Goal: Use online tool/utility

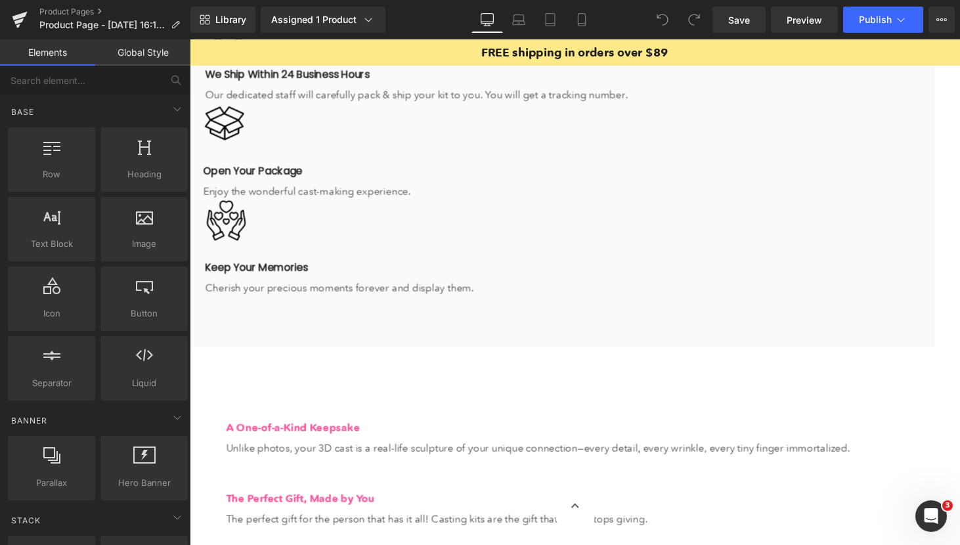
scroll to position [1769, 0]
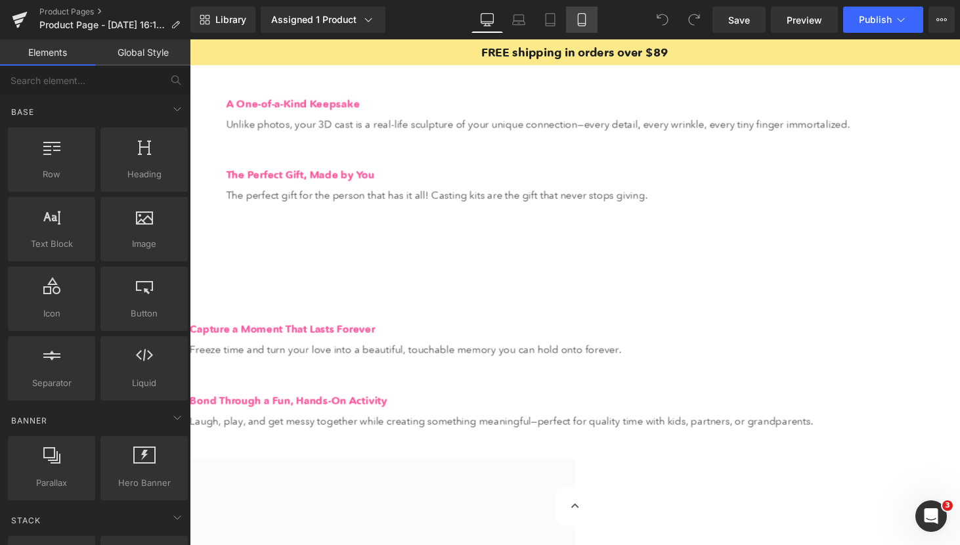
click at [579, 26] on icon at bounding box center [581, 19] width 13 height 13
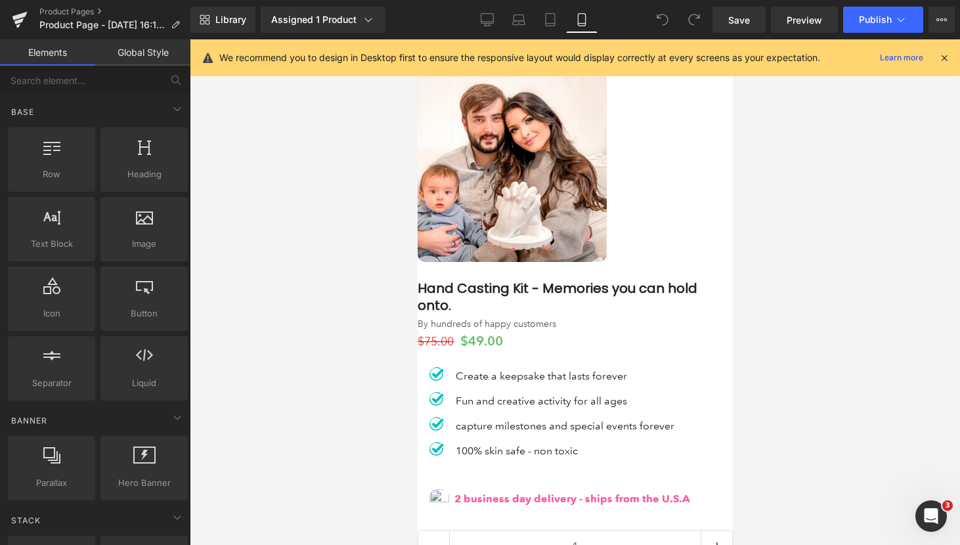
scroll to position [0, 0]
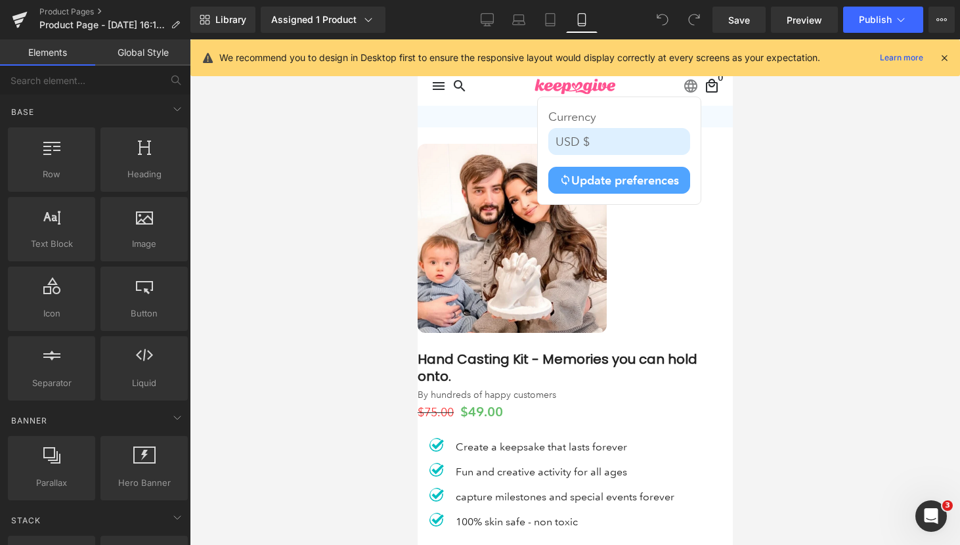
click at [626, 490] on div "capture milestones and special events forever" at bounding box center [563, 496] width 222 height 17
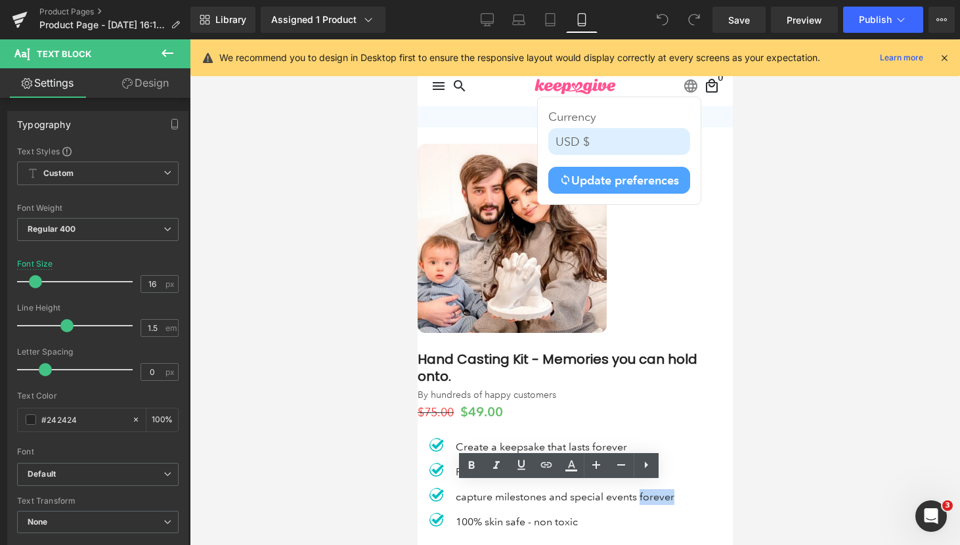
drag, startPoint x: 635, startPoint y: 492, endPoint x: 666, endPoint y: 502, distance: 32.2
click at [666, 502] on div "capture milestones and special events forever" at bounding box center [563, 496] width 222 height 17
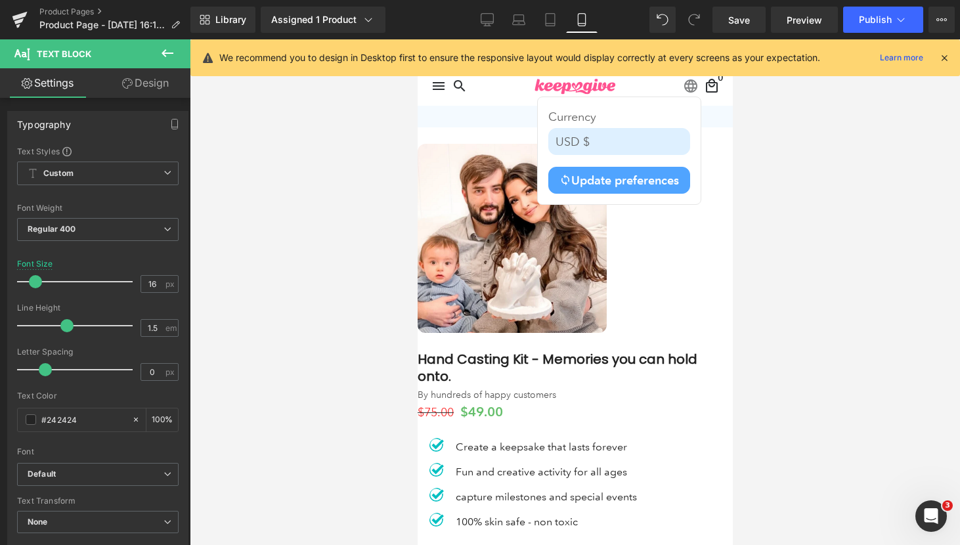
click at [836, 441] on div at bounding box center [575, 292] width 770 height 506
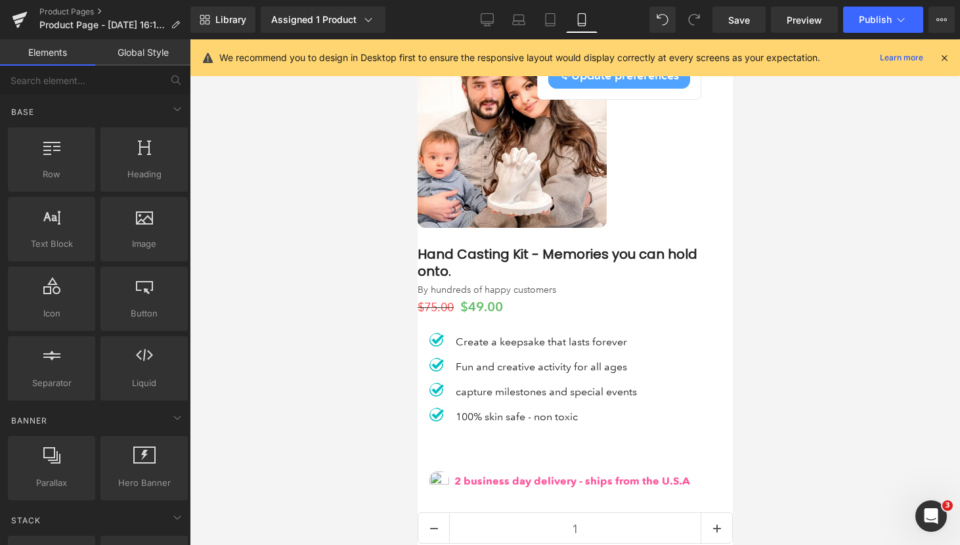
scroll to position [106, 0]
click at [626, 337] on p "Create a keepsake that lasts forever" at bounding box center [545, 342] width 181 height 16
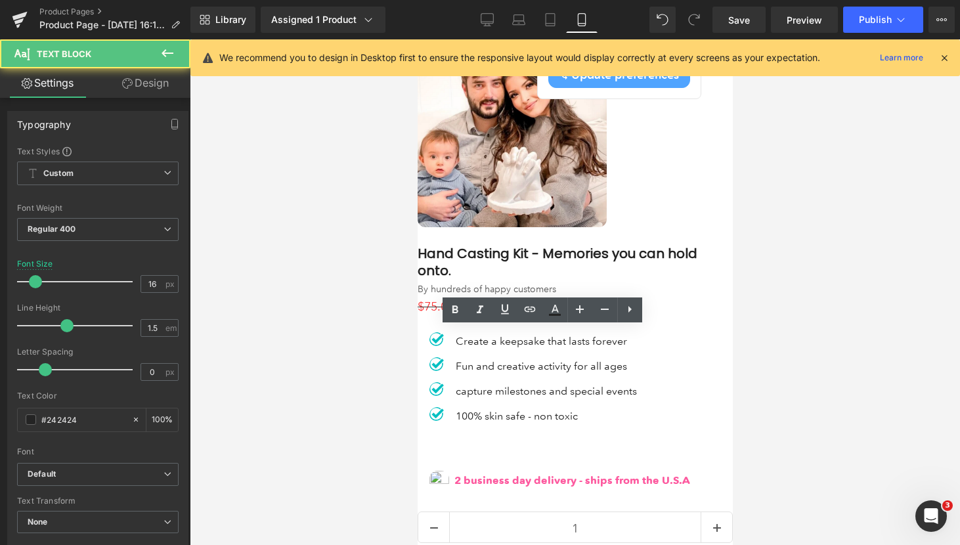
click at [622, 337] on p "Create a keepsake that lasts forever" at bounding box center [545, 342] width 181 height 16
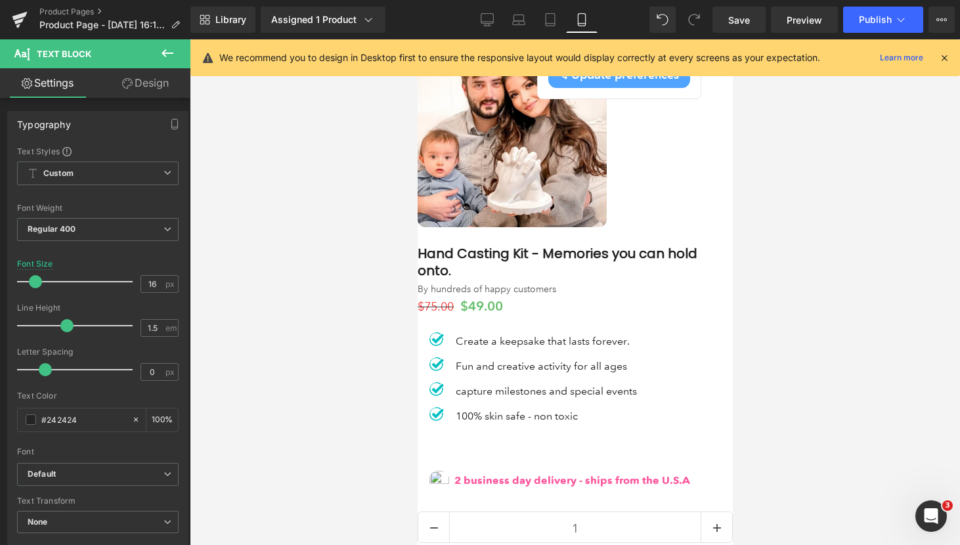
click at [624, 364] on p "Fun and creative activity for all ages" at bounding box center [545, 366] width 181 height 16
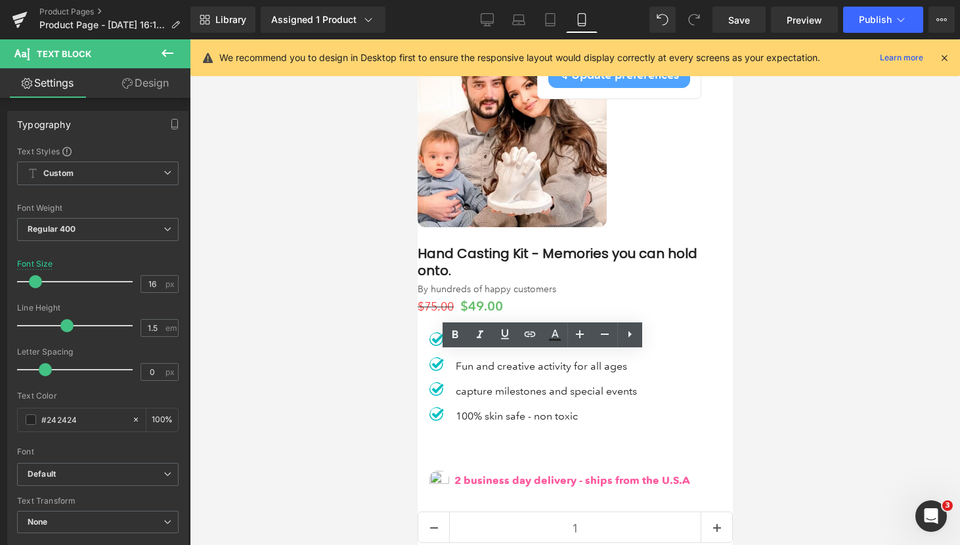
click at [624, 361] on p "Fun and creative activity for all ages" at bounding box center [545, 366] width 181 height 16
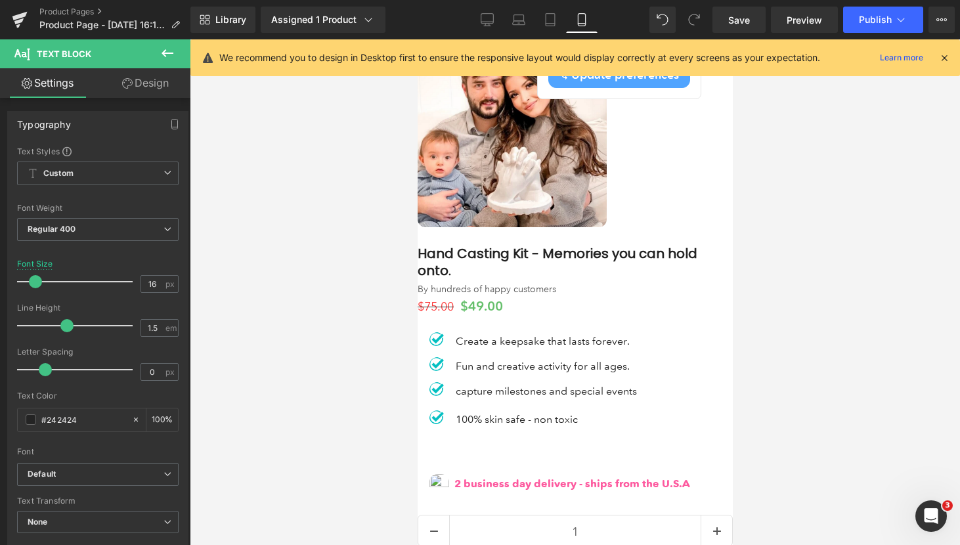
click at [628, 399] on div at bounding box center [544, 400] width 184 height 3
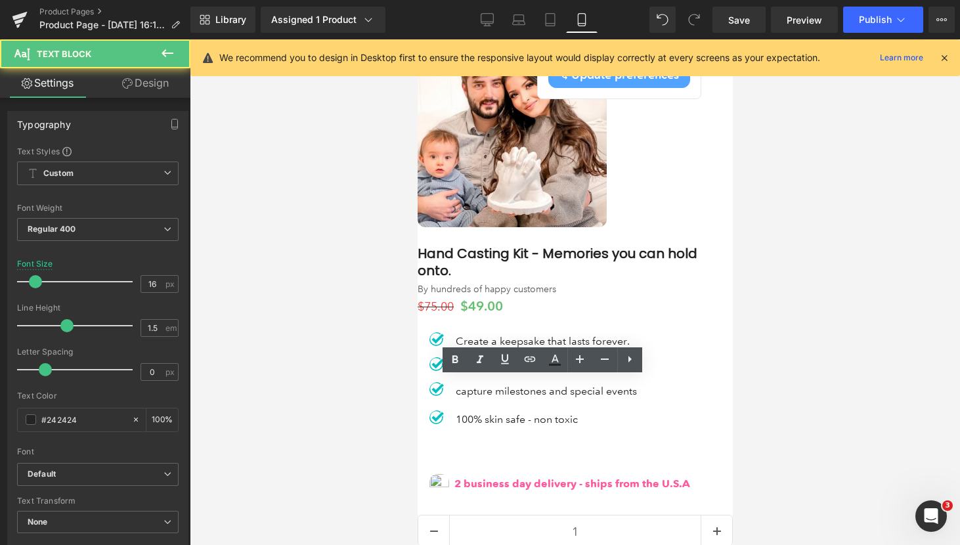
click at [630, 387] on div "capture milestones and special events" at bounding box center [544, 390] width 184 height 17
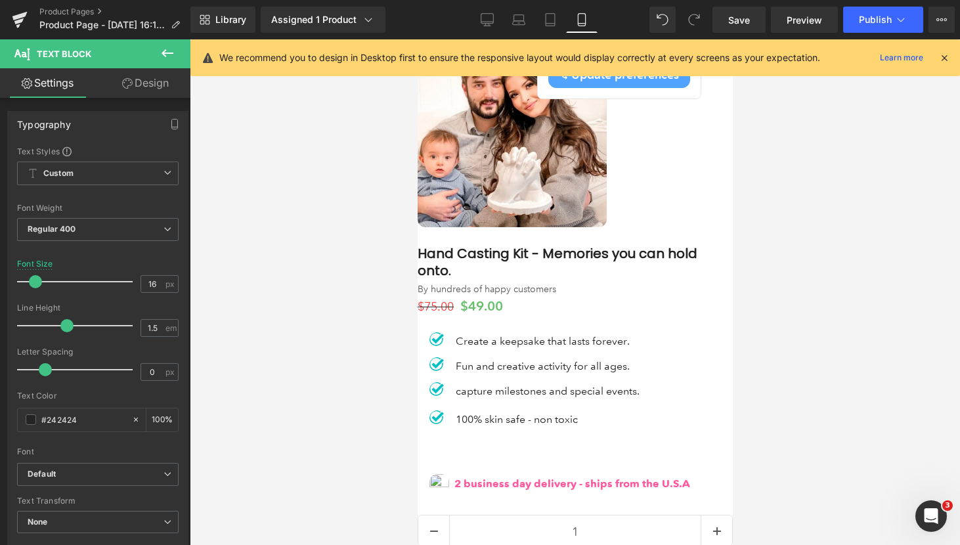
scroll to position [138, 0]
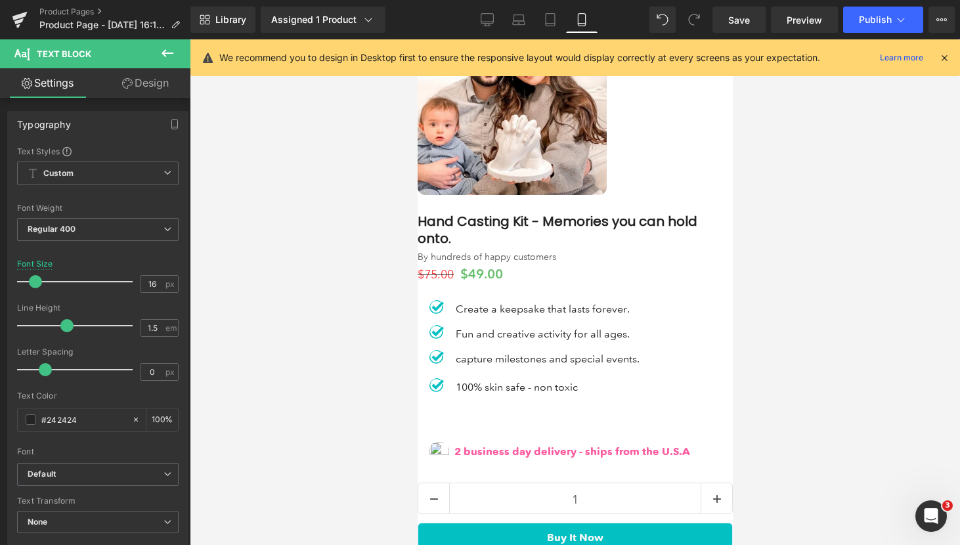
click at [585, 380] on p "100% skin safe - non toxic" at bounding box center [547, 387] width 184 height 16
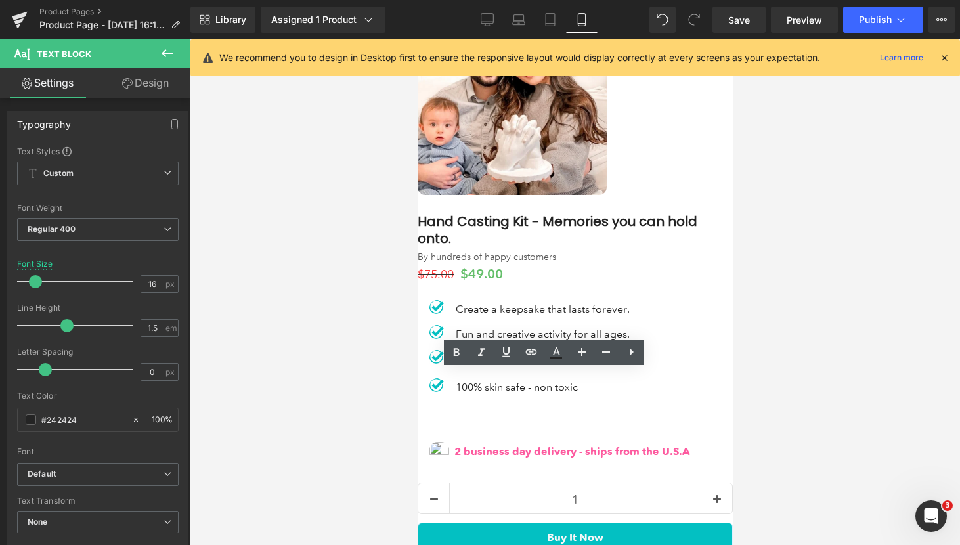
click at [540, 381] on p "100% skin safe - non toxic" at bounding box center [547, 387] width 184 height 16
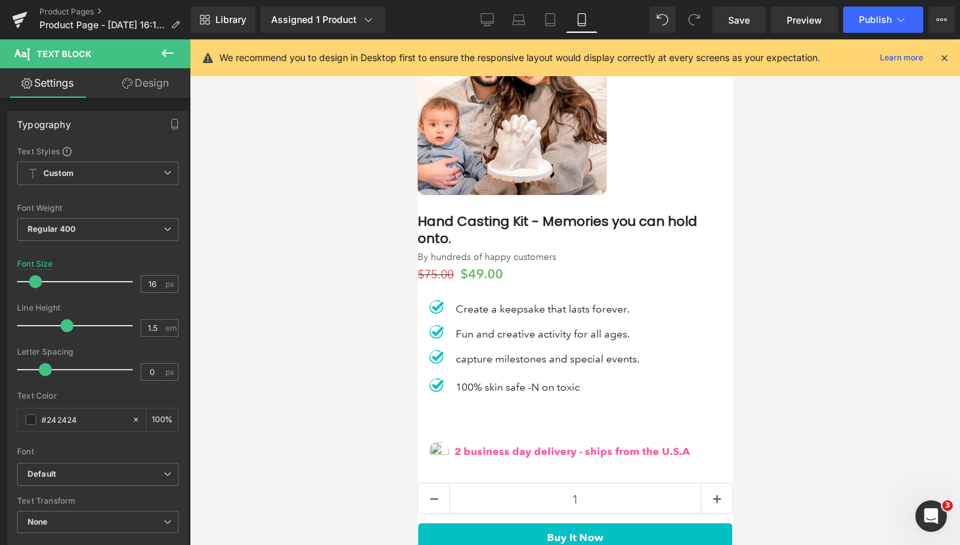
click at [565, 385] on p "100% skin safe -N on toxic" at bounding box center [547, 387] width 184 height 16
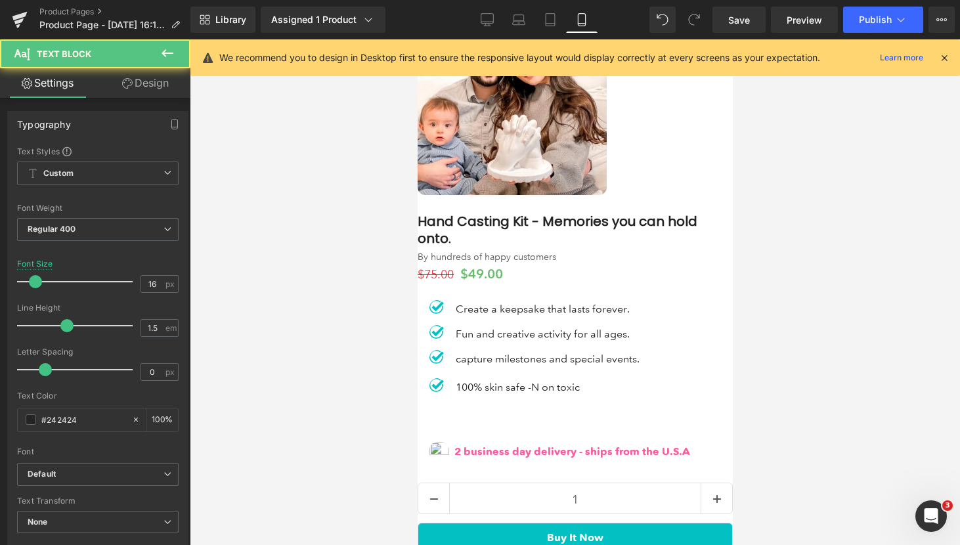
click at [540, 379] on p "100% skin safe -N on toxic" at bounding box center [547, 387] width 184 height 16
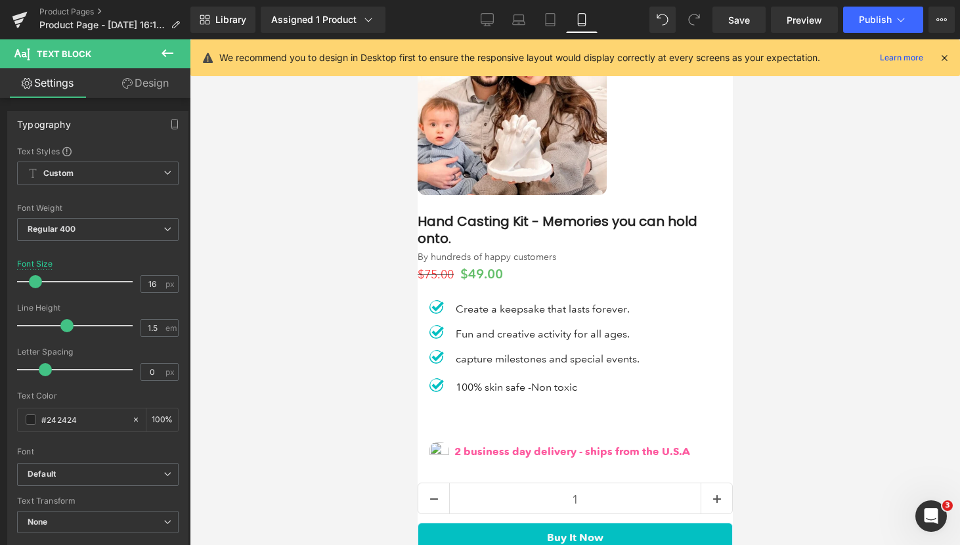
click at [532, 382] on p "100% skin safe -Non toxic" at bounding box center [547, 387] width 184 height 16
click at [540, 381] on p "100% skin safe - Non toxic" at bounding box center [547, 387] width 184 height 16
click at [730, 367] on div "Hand Casting Kit - Memories you can hold onto. (P) Title By hundreds of happy c…" at bounding box center [574, 394] width 315 height 389
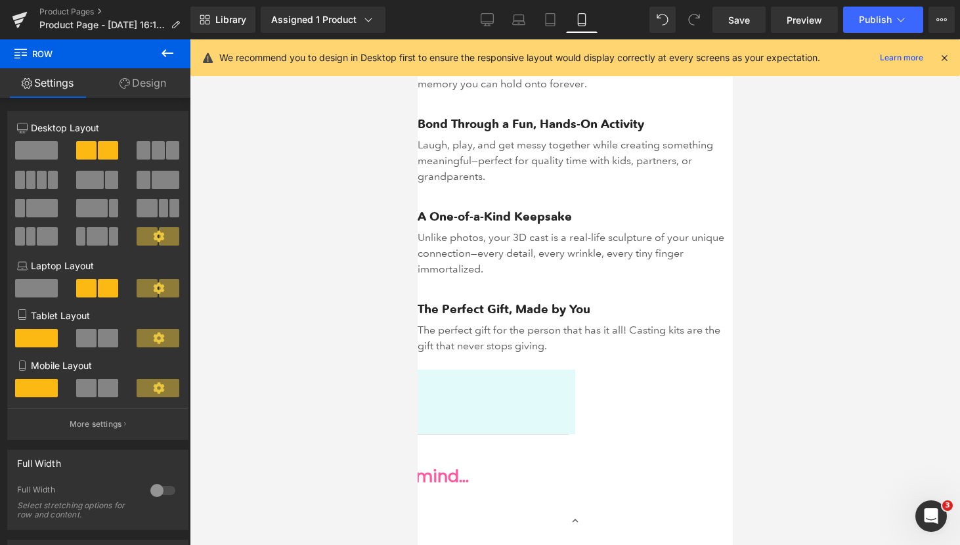
scroll to position [1548, 0]
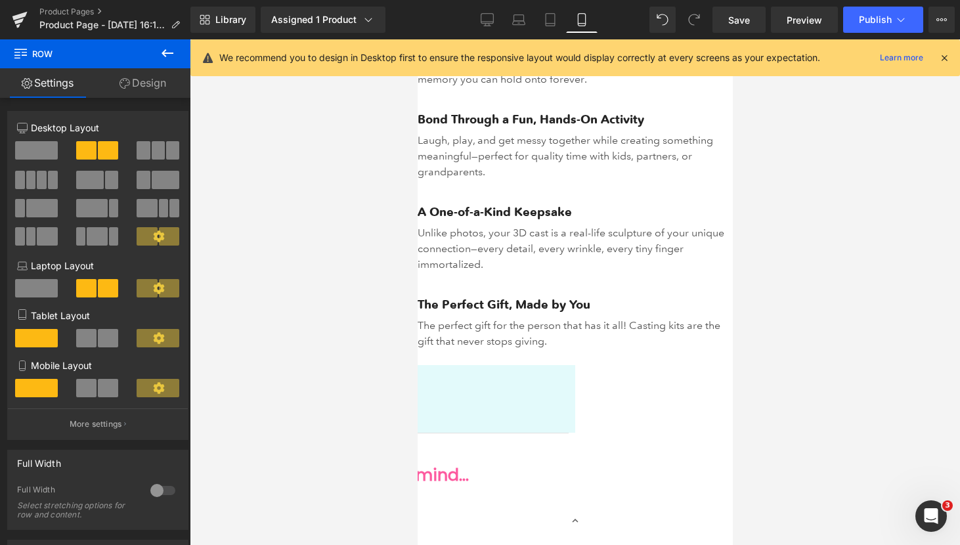
click at [542, 418] on div "Liquid" at bounding box center [416, 418] width 315 height 0
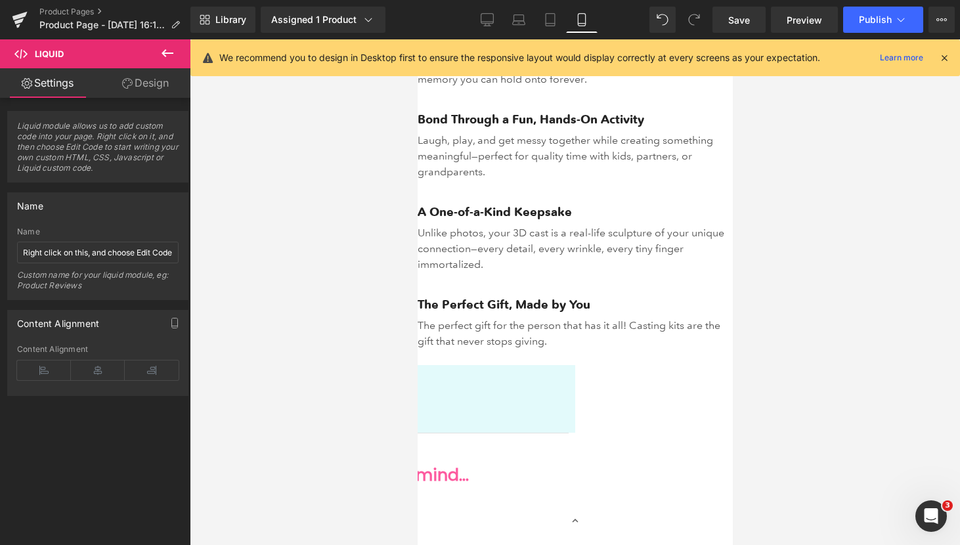
click at [144, 80] on link "Design" at bounding box center [145, 83] width 95 height 30
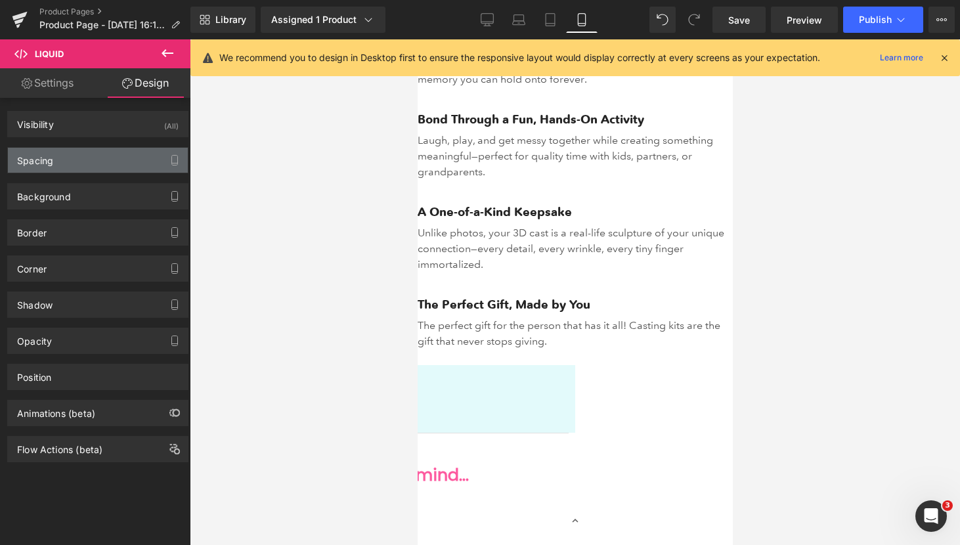
click at [118, 155] on div "Spacing" at bounding box center [98, 160] width 180 height 25
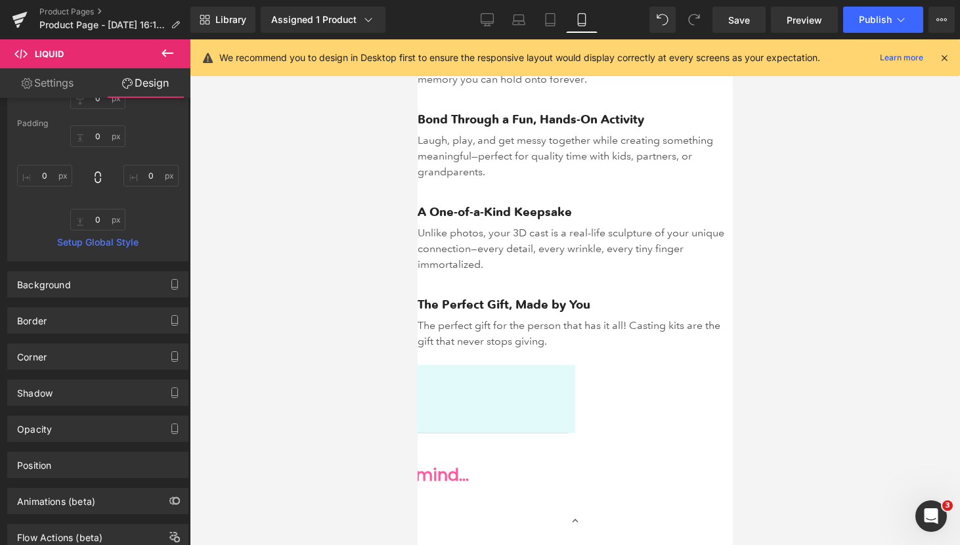
scroll to position [198, 0]
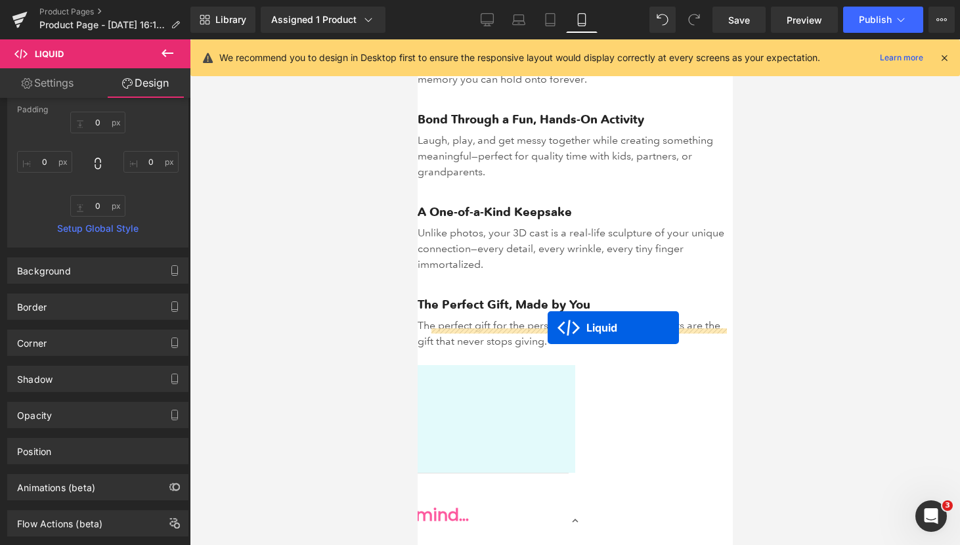
drag, startPoint x: 536, startPoint y: 349, endPoint x: 547, endPoint y: 328, distance: 23.8
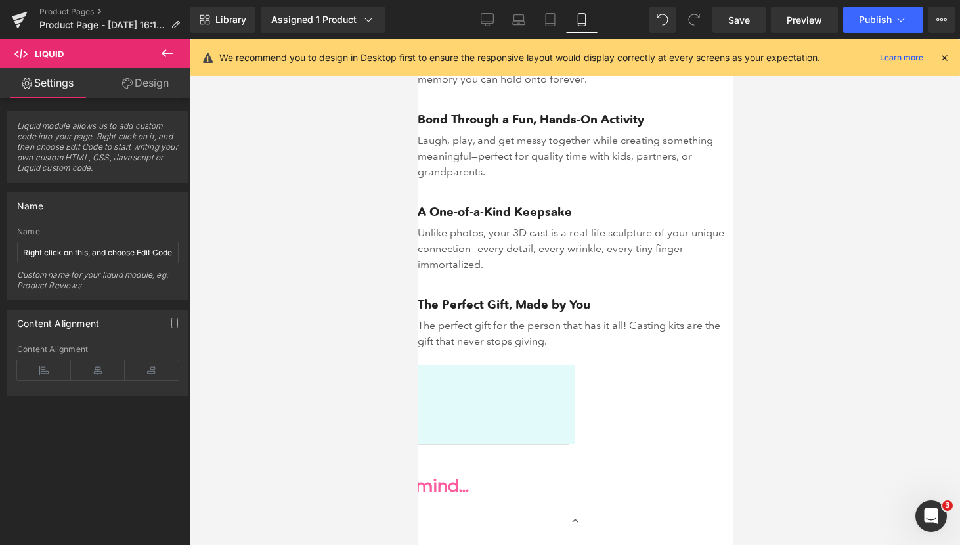
click at [417, 39] on icon at bounding box center [417, 39] width 0 height 0
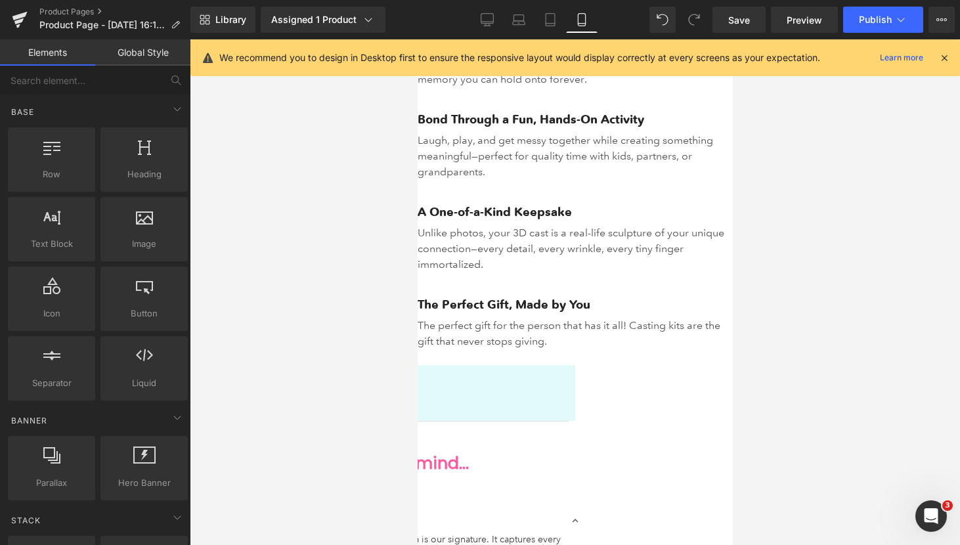
click at [831, 349] on div at bounding box center [575, 292] width 770 height 506
click at [574, 384] on h2 "In just 4 easy steps!" at bounding box center [416, 393] width 315 height 19
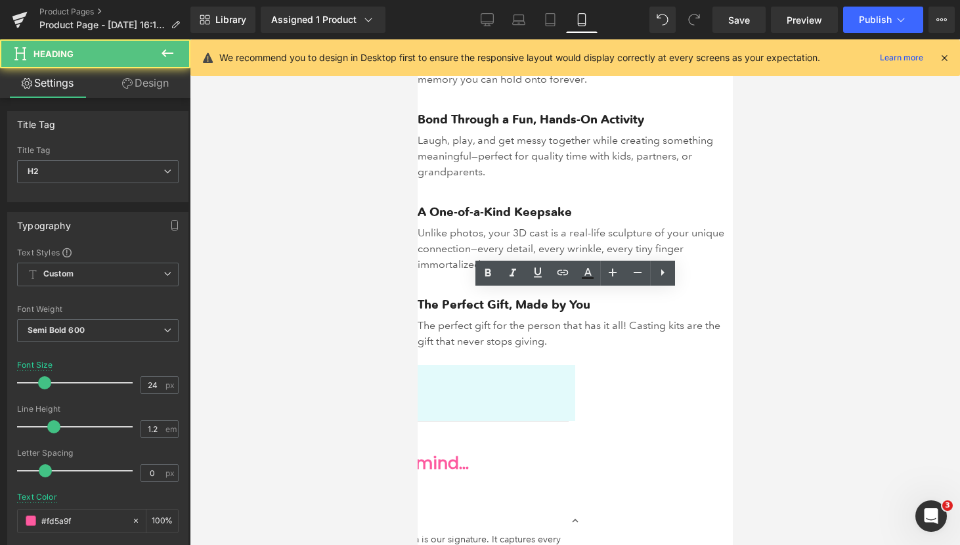
click at [574, 384] on h2 "In just 4 easy steps!" at bounding box center [416, 393] width 315 height 19
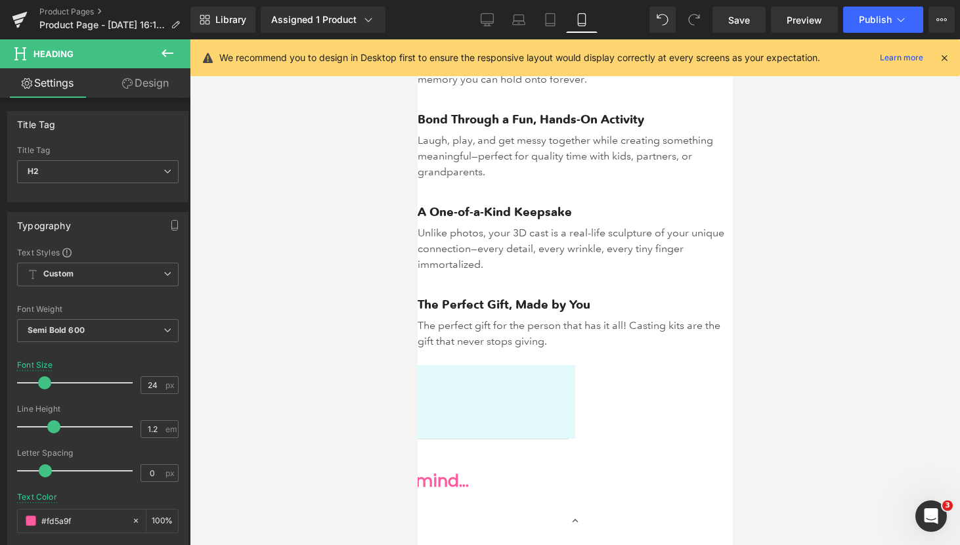
click at [774, 360] on div at bounding box center [575, 292] width 770 height 506
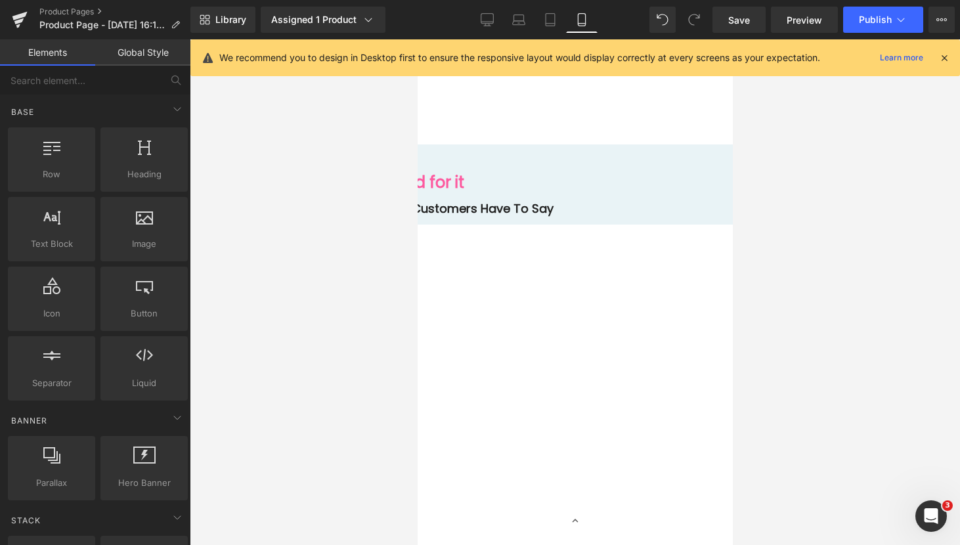
scroll to position [4015, 0]
click at [892, 18] on button "Publish" at bounding box center [883, 20] width 80 height 26
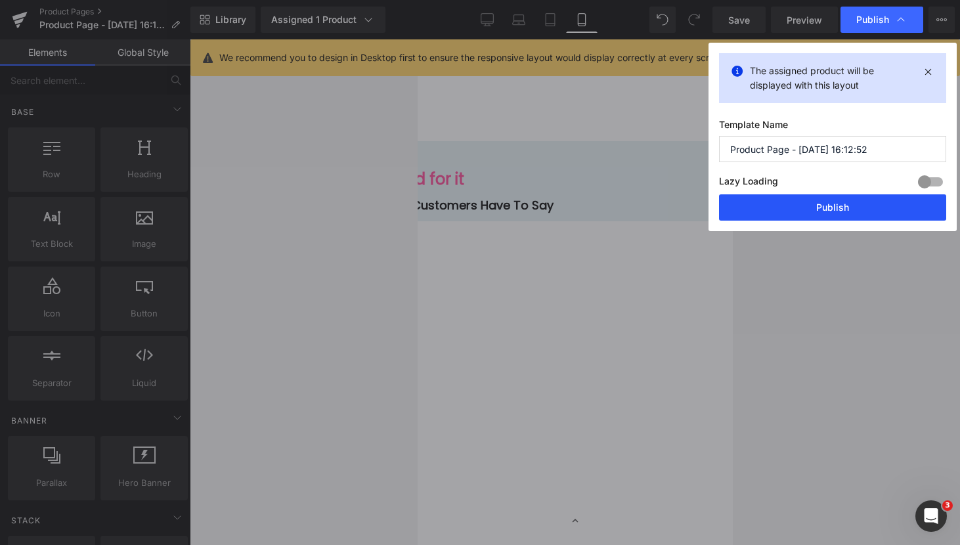
click at [817, 212] on button "Publish" at bounding box center [832, 207] width 227 height 26
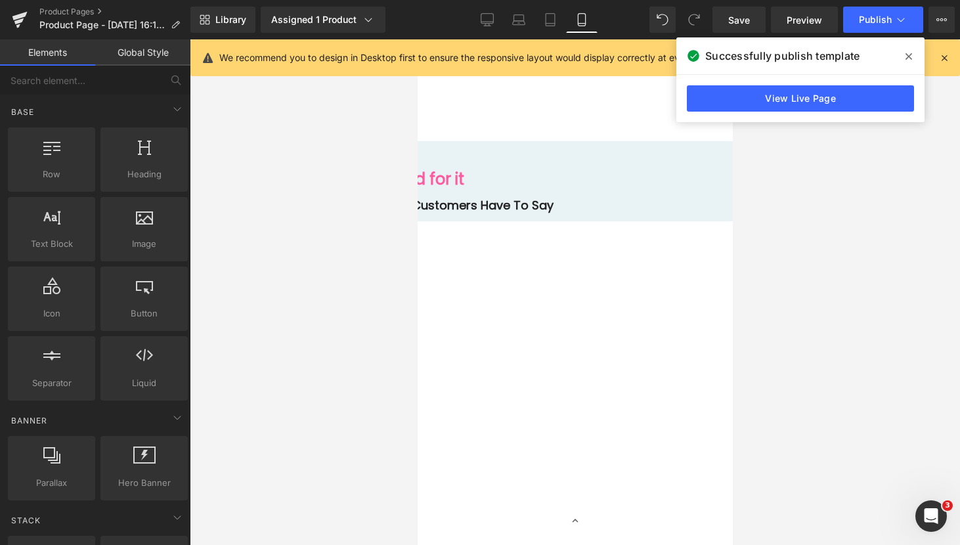
click at [906, 53] on icon at bounding box center [908, 56] width 7 height 11
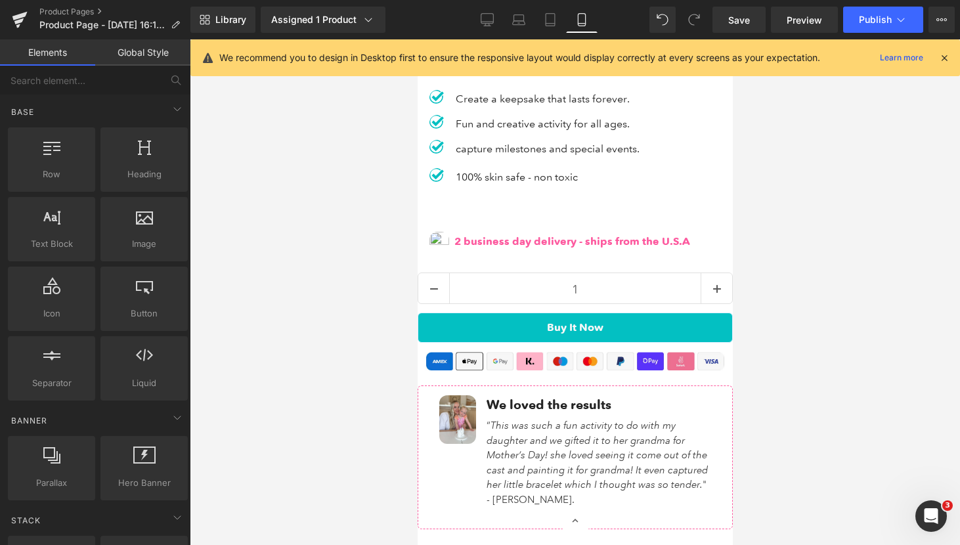
scroll to position [0, 0]
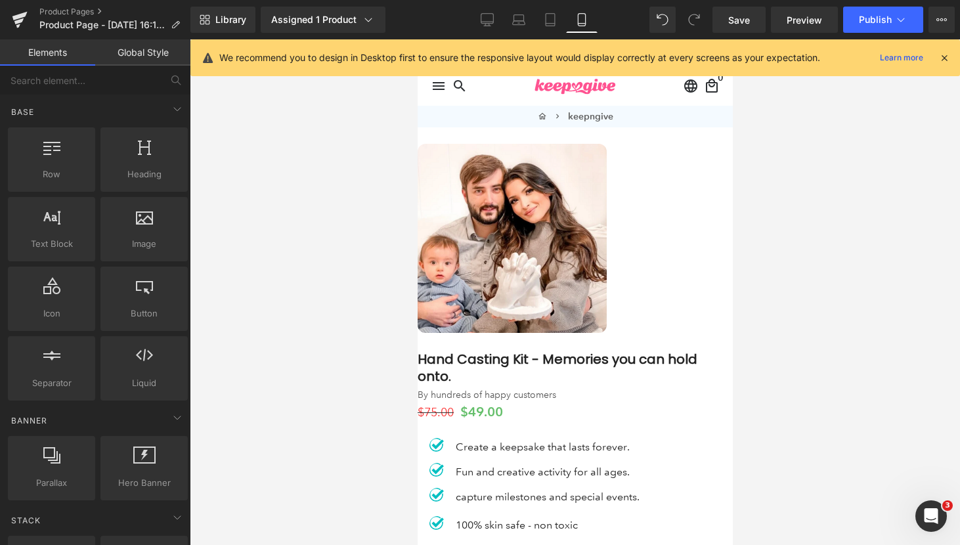
click at [808, 200] on div at bounding box center [575, 292] width 770 height 506
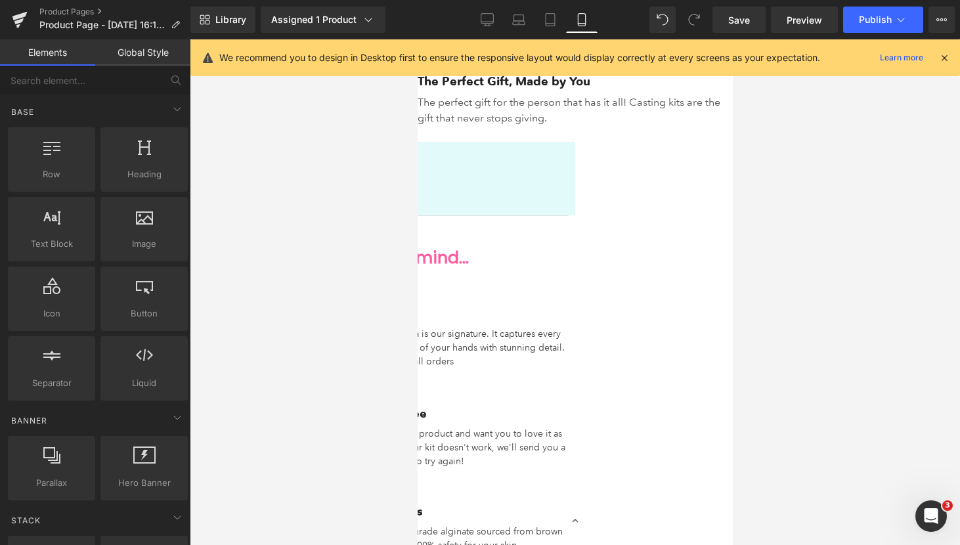
scroll to position [1908, 0]
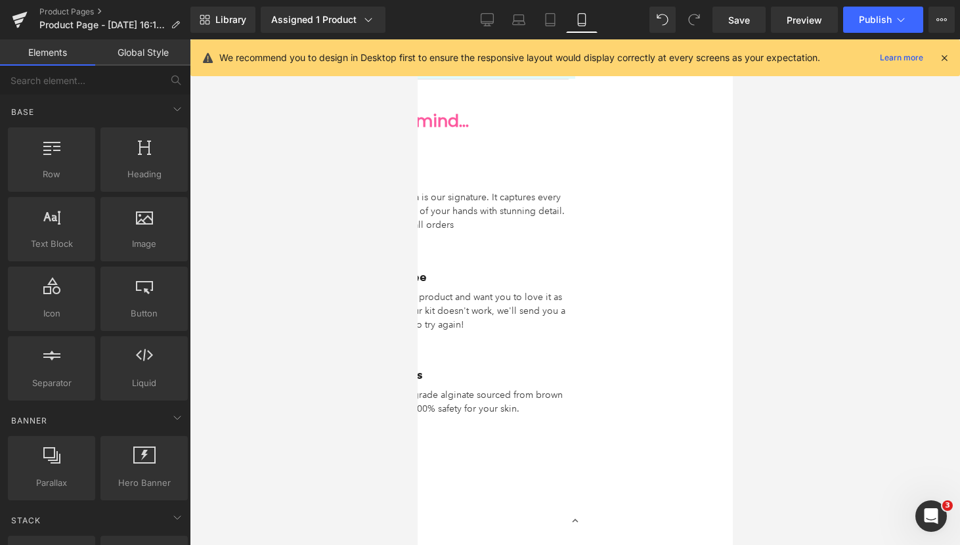
click at [532, 383] on div "It's made from food-grade alginate sourced from brown seaweed. It ensures 100% …" at bounding box center [445, 399] width 257 height 32
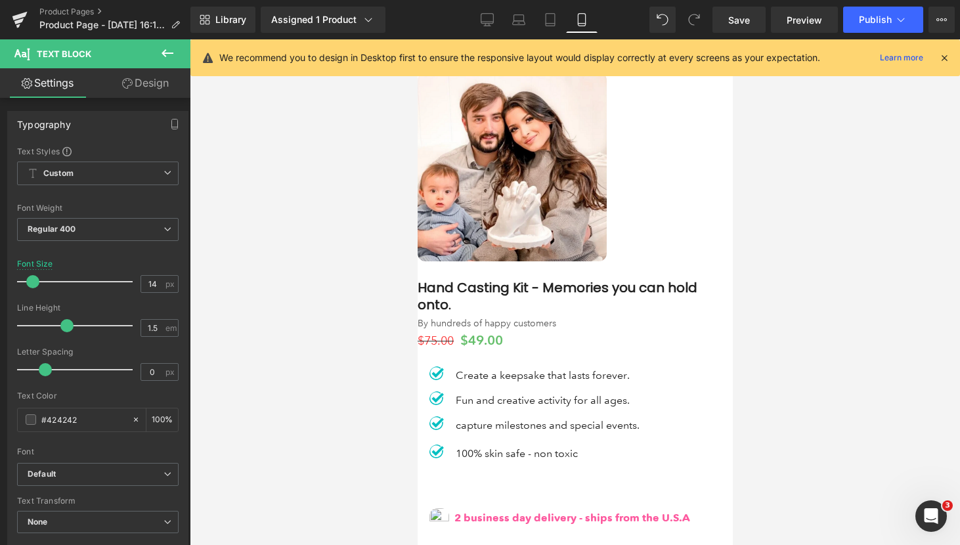
scroll to position [0, 0]
